Goal: Information Seeking & Learning: Learn about a topic

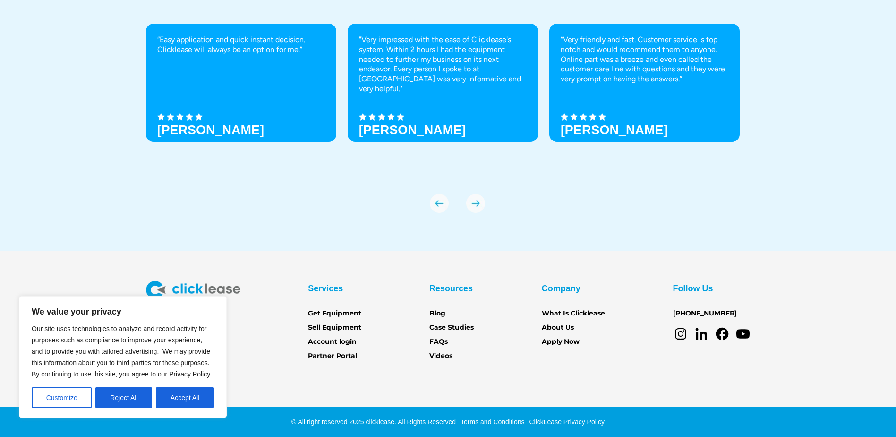
scroll to position [3295, 0]
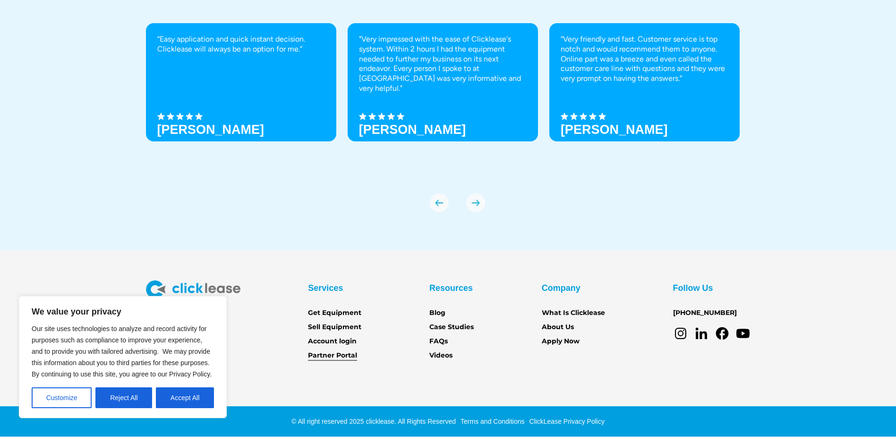
click at [350, 353] on link "Partner Portal" at bounding box center [332, 355] width 49 height 10
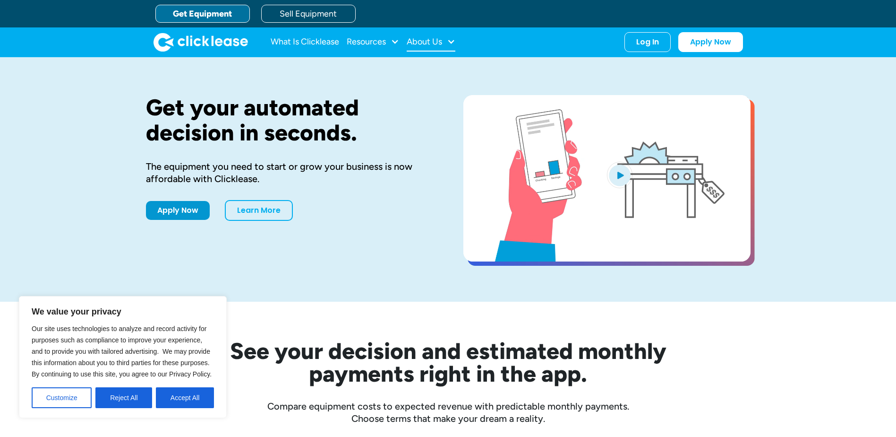
click at [420, 42] on div "About Us" at bounding box center [424, 42] width 35 height 0
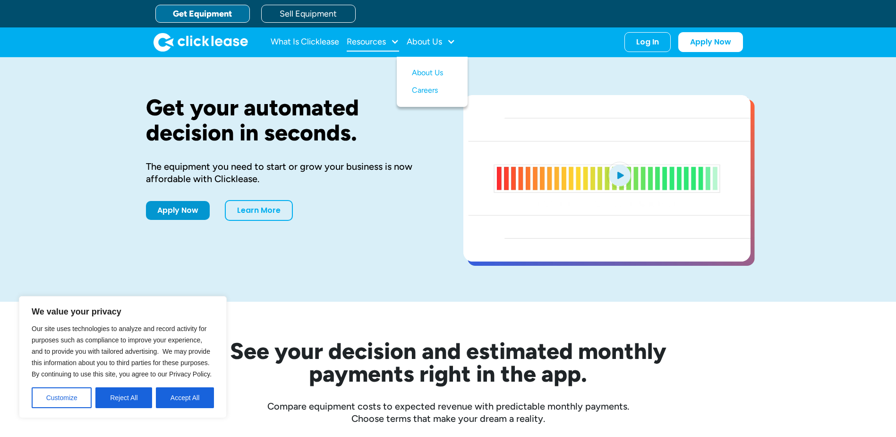
click at [361, 42] on div "Resources" at bounding box center [366, 42] width 39 height 0
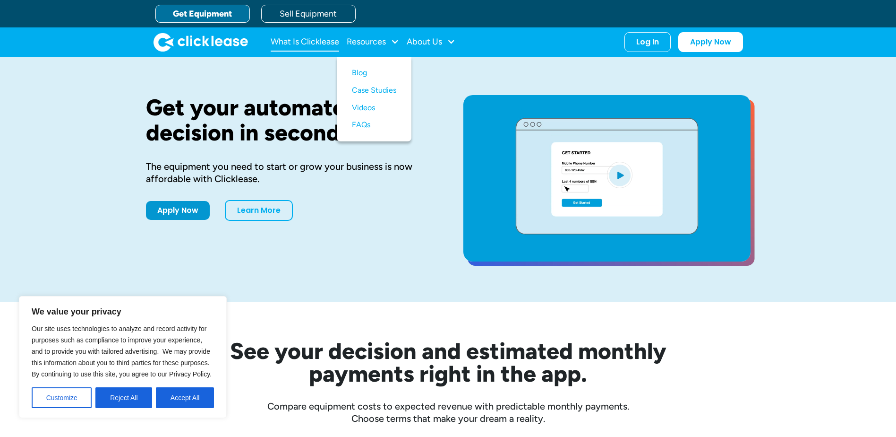
click at [314, 37] on link "What Is Clicklease" at bounding box center [305, 42] width 69 height 19
